Goal: Check status: Check status

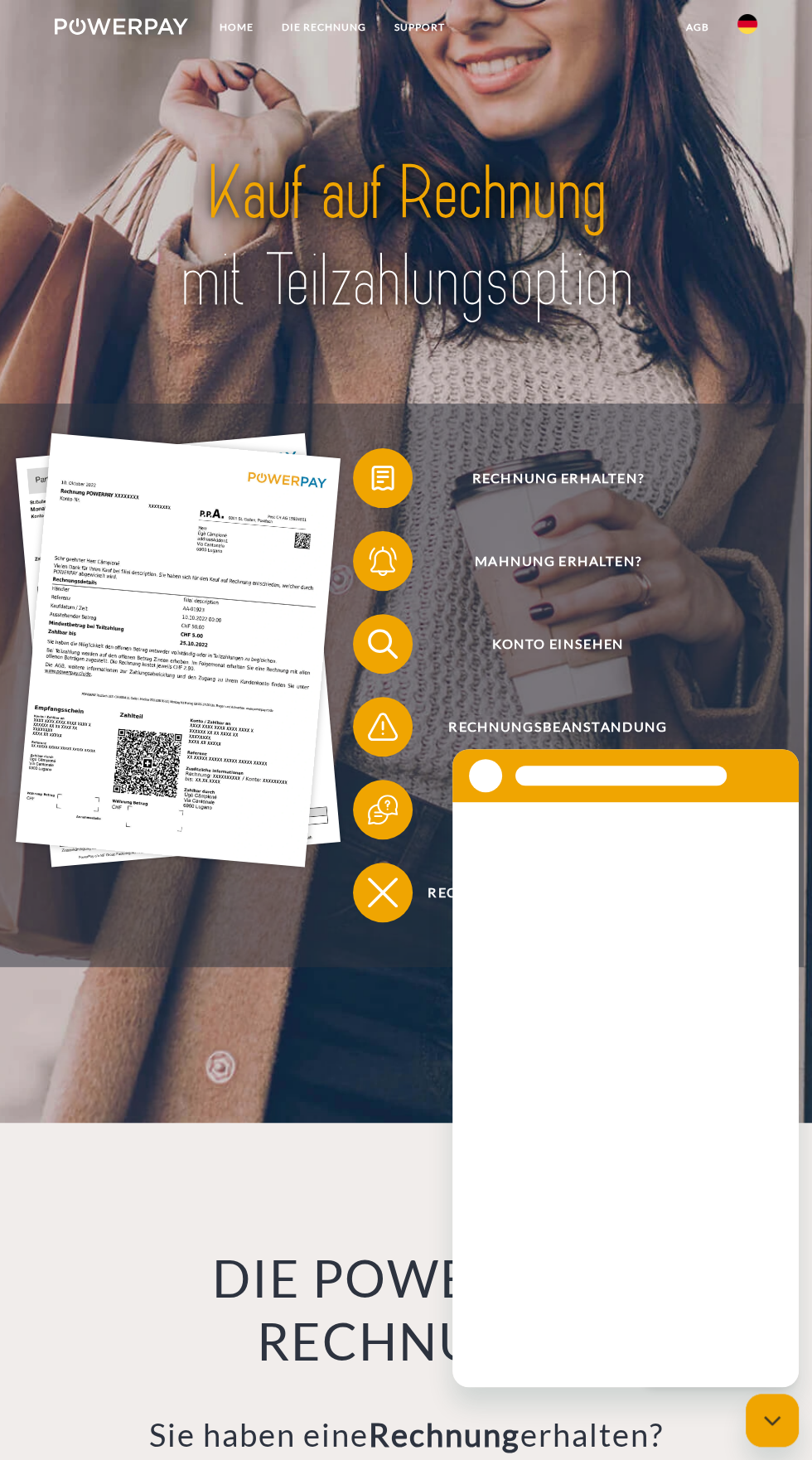
click at [204, 734] on img at bounding box center [178, 650] width 325 height 435
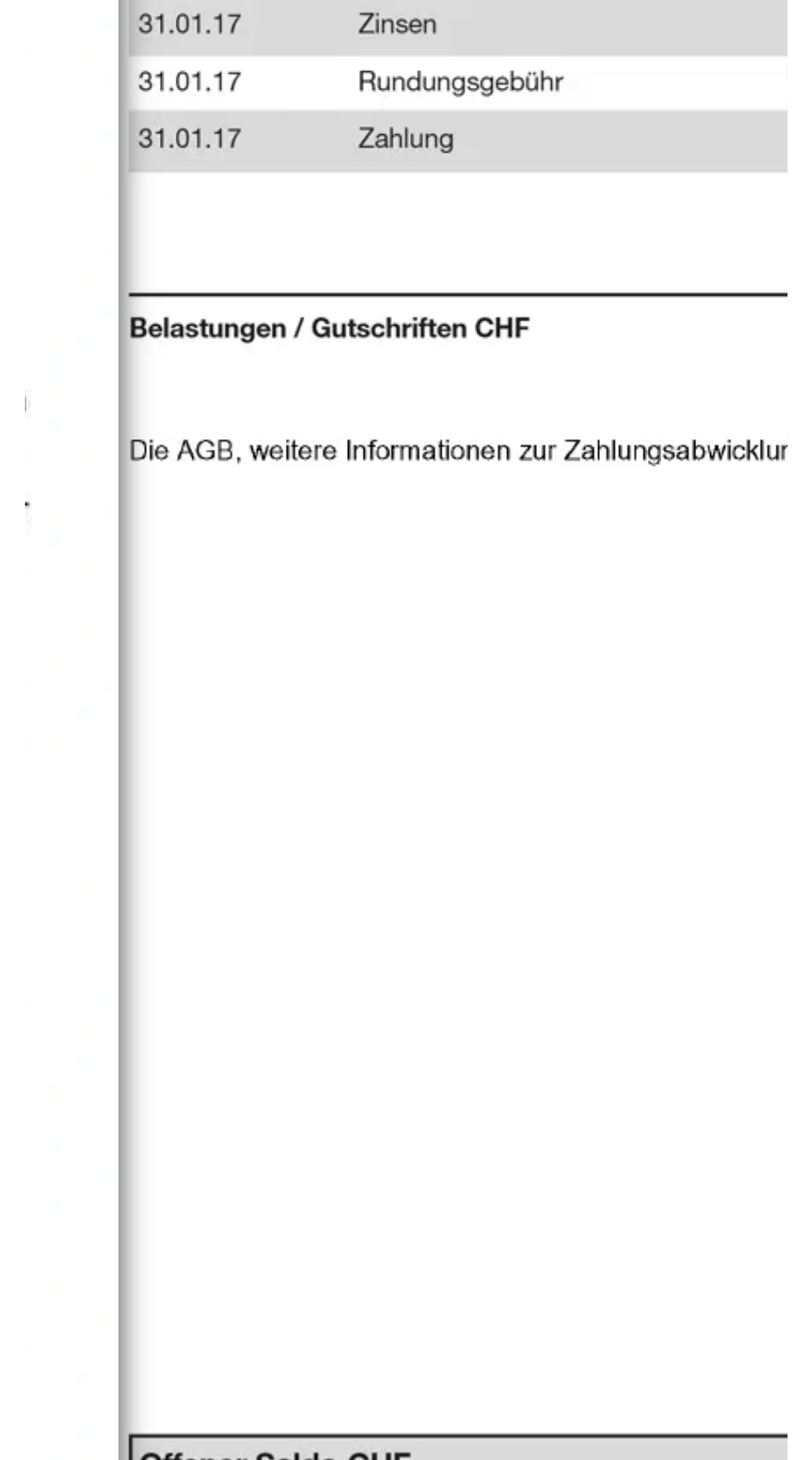
scroll to position [1688, 0]
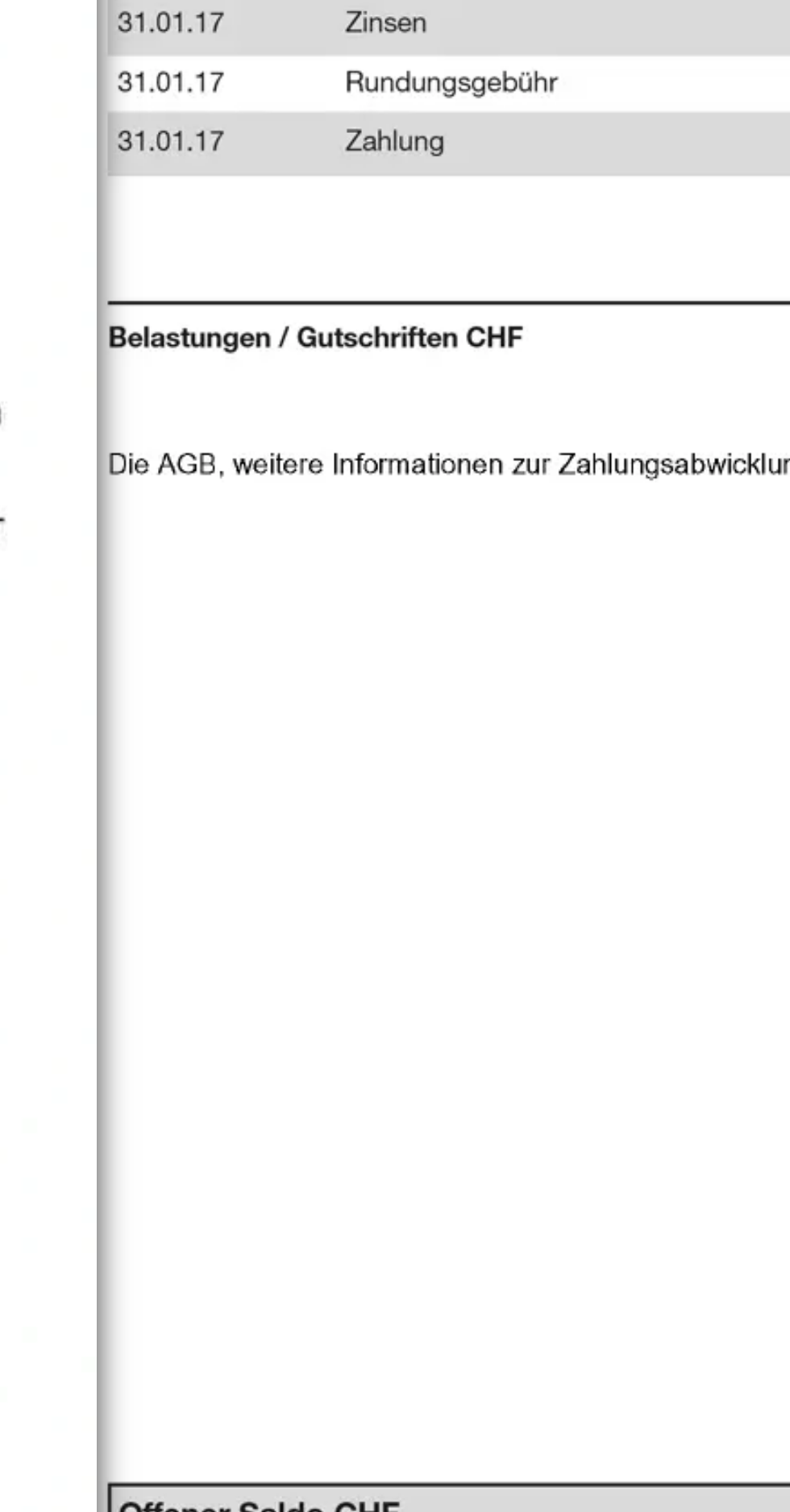
click at [476, 334] on img at bounding box center [538, 271] width 303 height 429
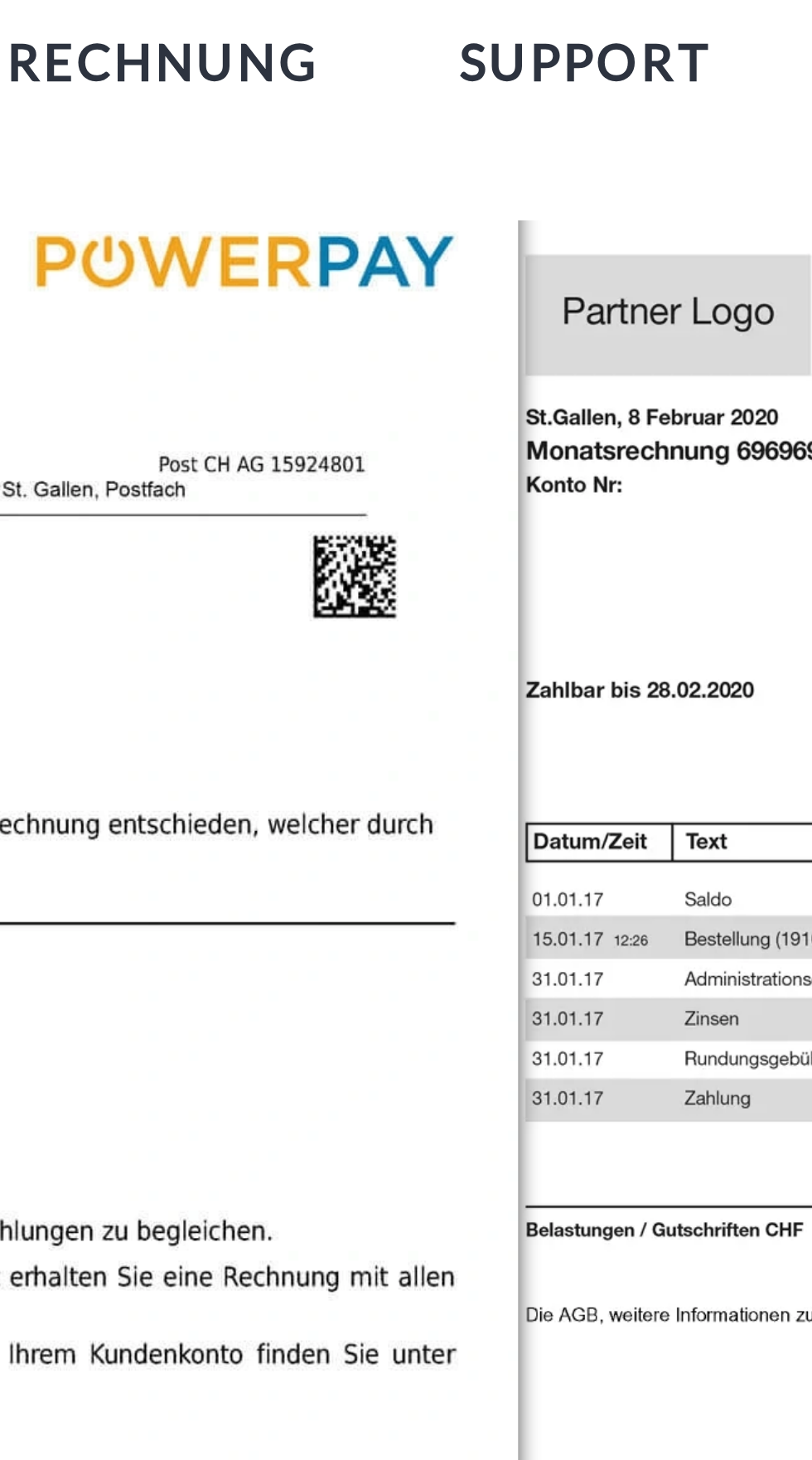
click at [402, 158] on div "Einzelrechnung Einzelrechnung Rechnungs- und Kontonummer Ihre Rechnungs –und Ko…" at bounding box center [249, 190] width 311 height 582
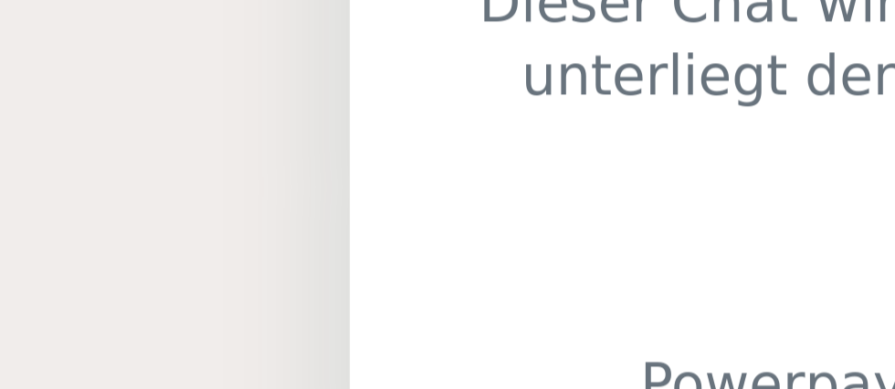
scroll to position [1460, 0]
type textarea "*"
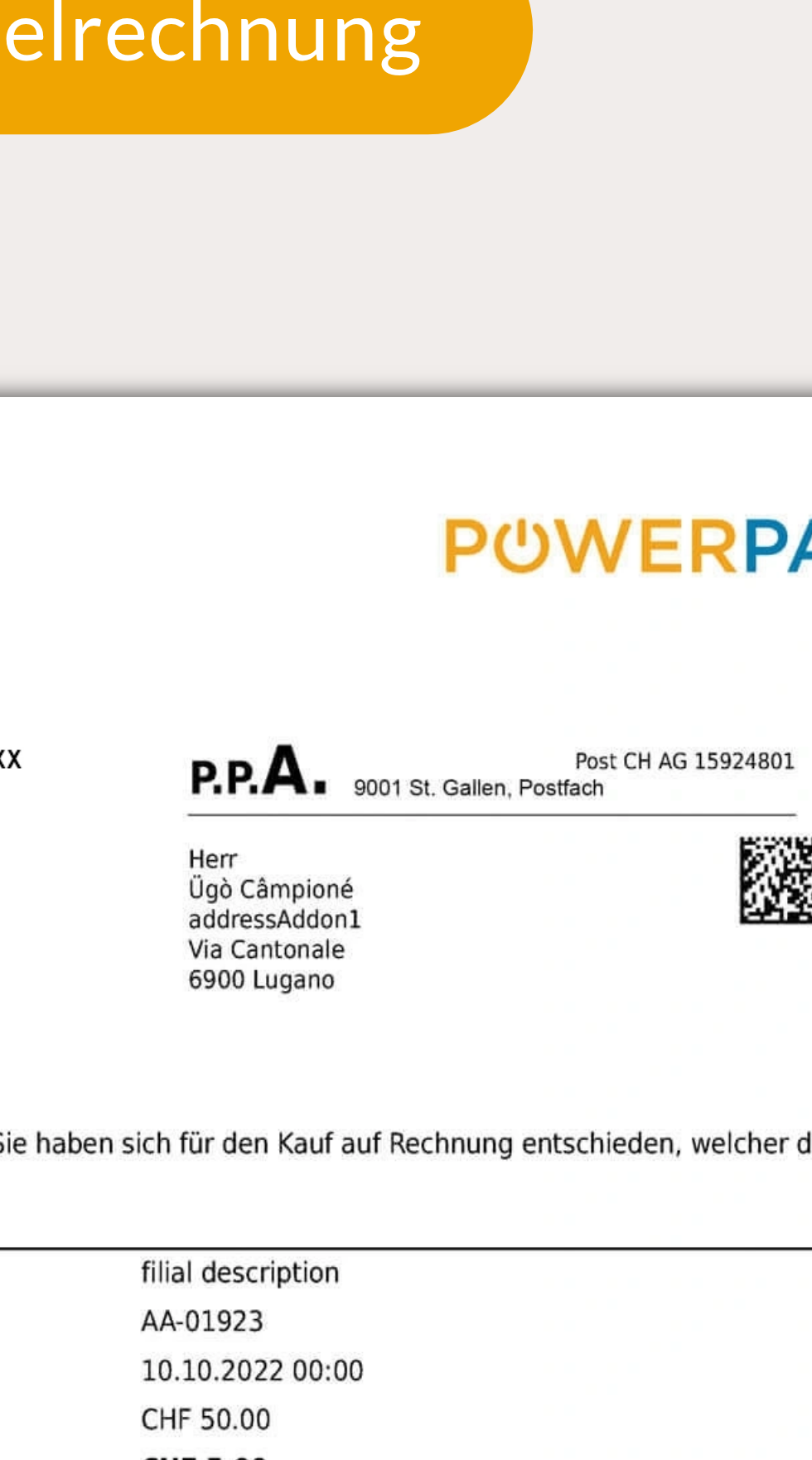
scroll to position [1236, 0]
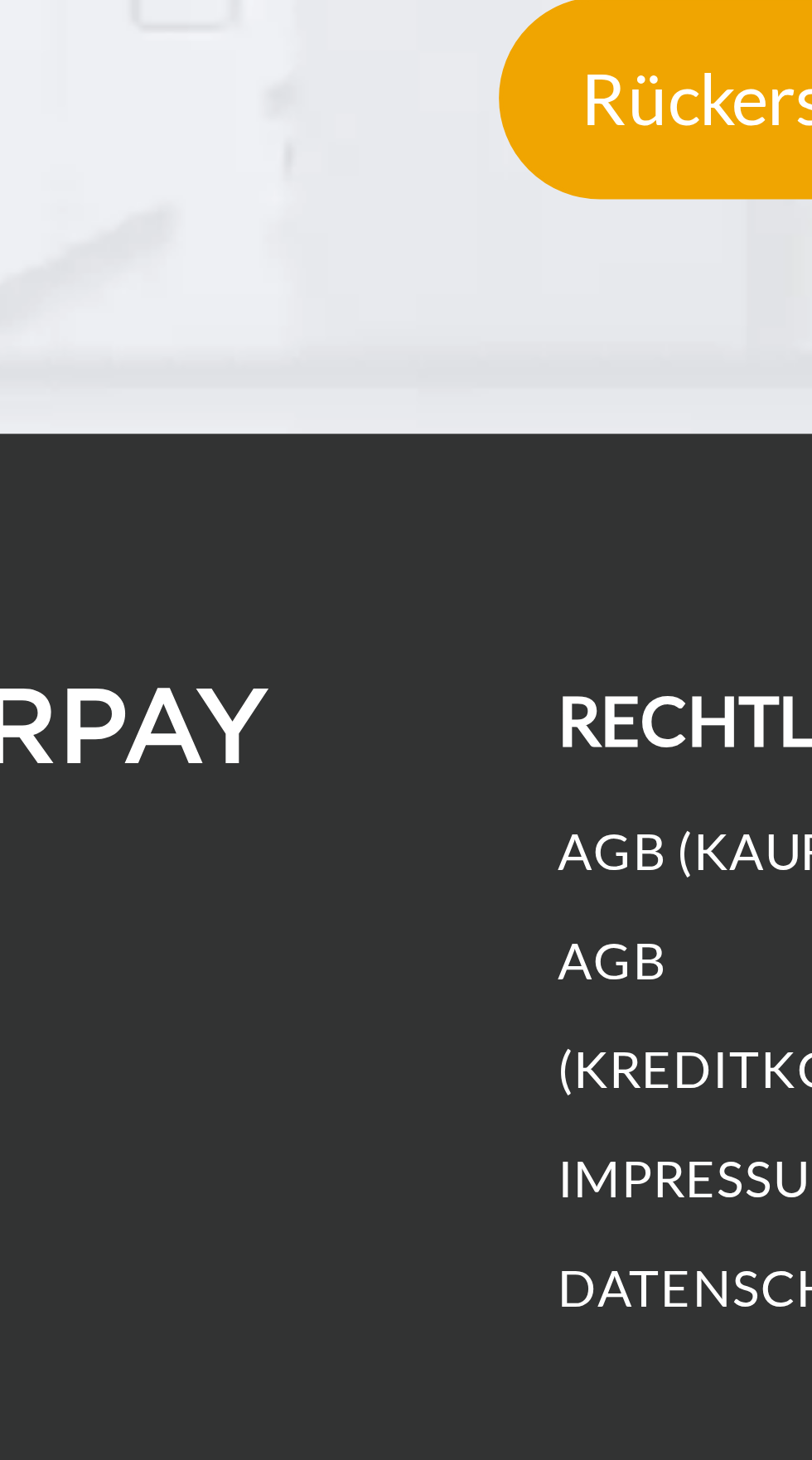
scroll to position [1955, 0]
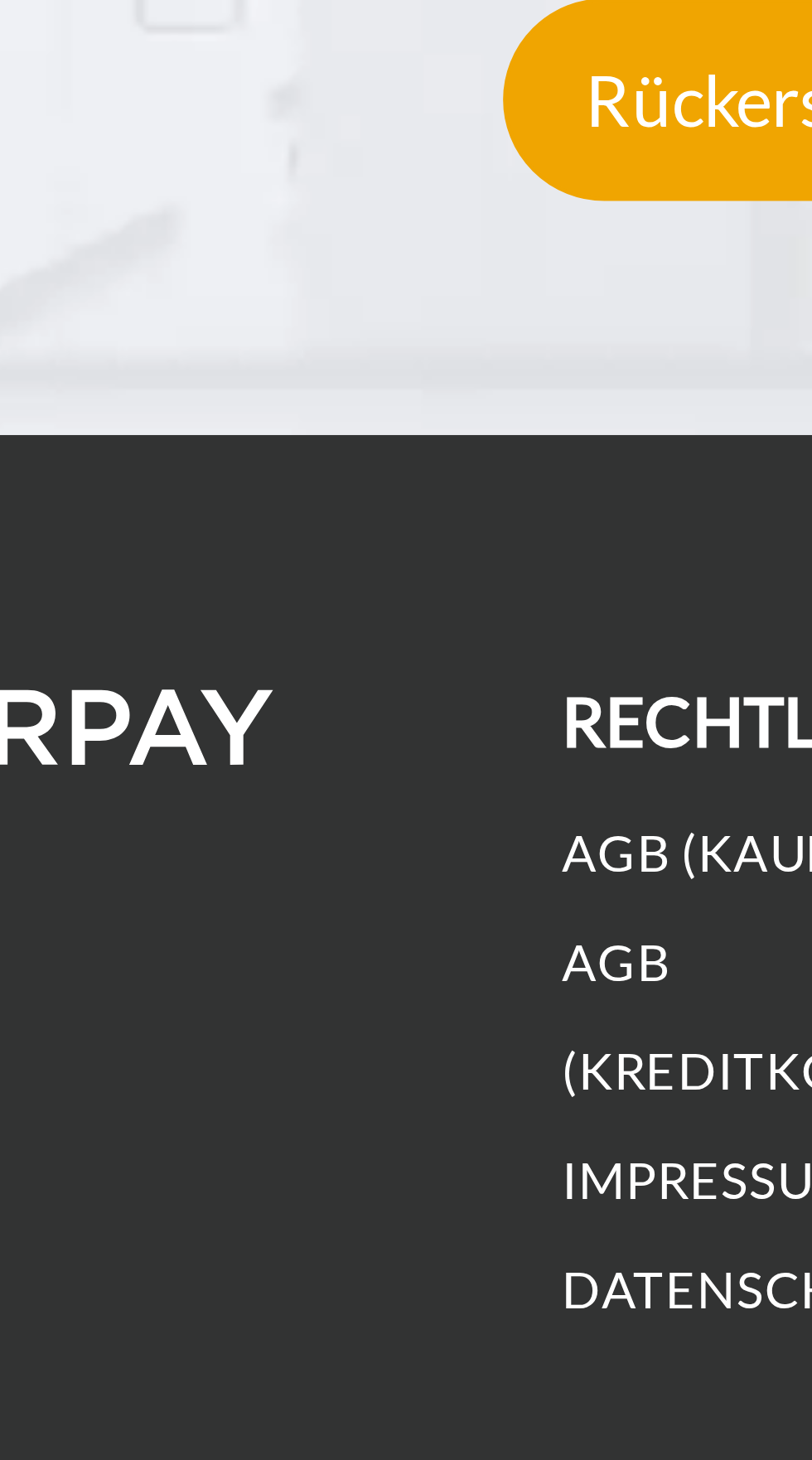
click at [252, 1044] on div "Konto einsehen" at bounding box center [236, 1022] width 139 height 43
